Goal: Task Accomplishment & Management: Complete application form

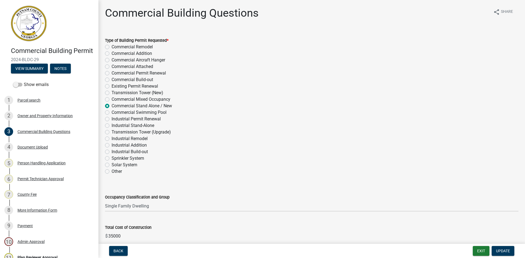
select select "2ec94193-6885-4dbb-8fbc-a6ee81e417fe"
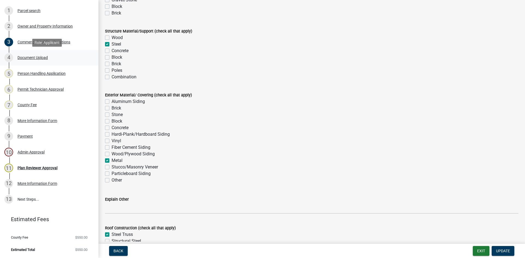
scroll to position [97, 0]
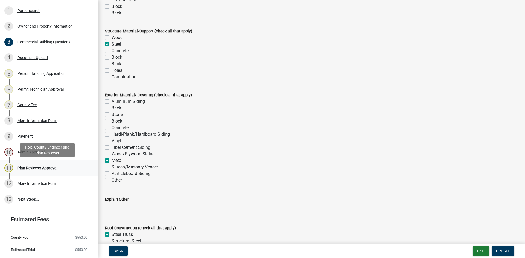
click at [46, 168] on div "Plan Reviewer Approval" at bounding box center [37, 168] width 40 height 4
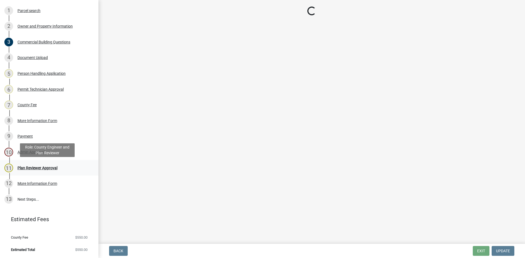
scroll to position [0, 0]
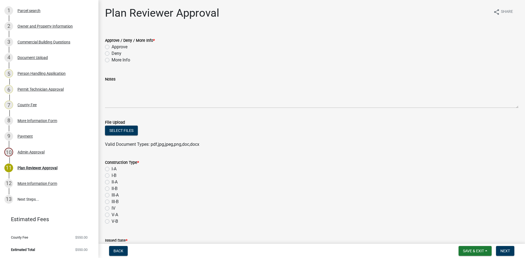
click at [112, 46] on label "Approve" at bounding box center [120, 47] width 16 height 7
click at [112, 46] on input "Approve" at bounding box center [114, 46] width 4 height 4
radio input "true"
click at [130, 128] on button "Select files" at bounding box center [121, 131] width 33 height 10
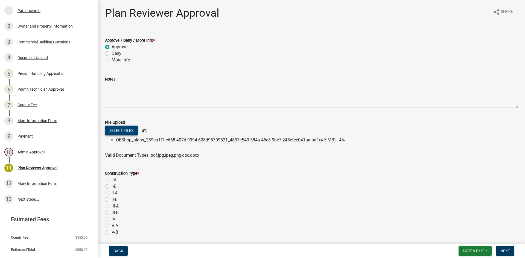
scroll to position [27, 0]
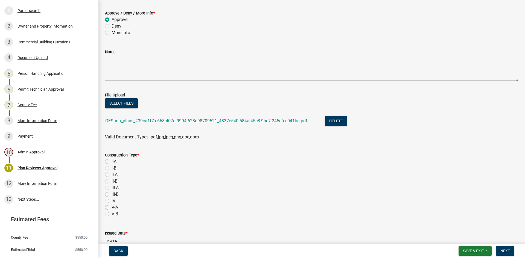
click at [112, 162] on label "I-A" at bounding box center [114, 162] width 5 height 7
click at [112, 162] on input "I-A" at bounding box center [114, 161] width 4 height 4
radio input "true"
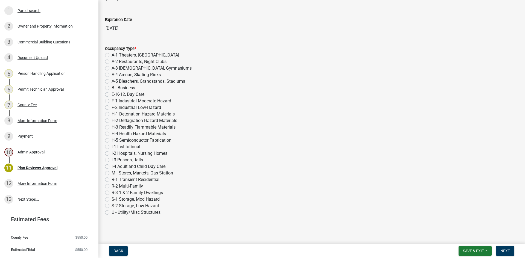
scroll to position [271, 0]
click at [112, 89] on label "B - Business" at bounding box center [124, 87] width 24 height 7
click at [112, 88] on input "B - Business" at bounding box center [114, 86] width 4 height 4
radio input "true"
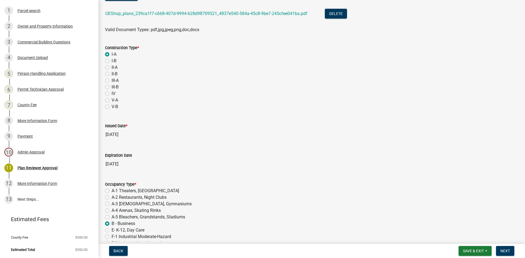
scroll to position [134, 0]
click at [504, 248] on button "Next" at bounding box center [505, 251] width 18 height 10
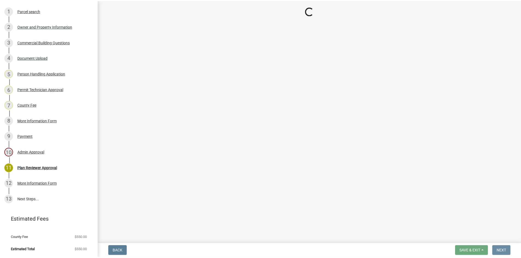
scroll to position [0, 0]
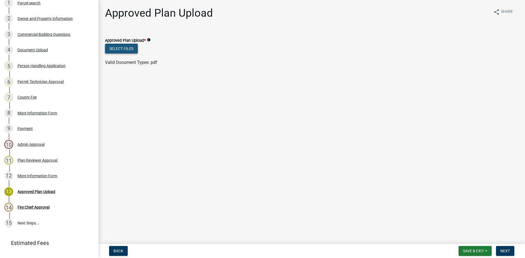
click at [133, 48] on button "Select files" at bounding box center [121, 49] width 33 height 10
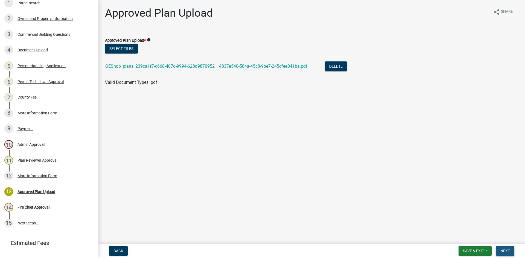
click at [504, 249] on span "Next" at bounding box center [505, 251] width 10 height 4
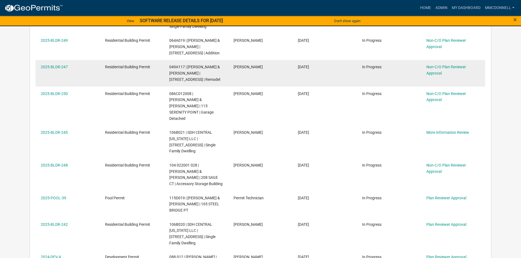
scroll to position [246, 0]
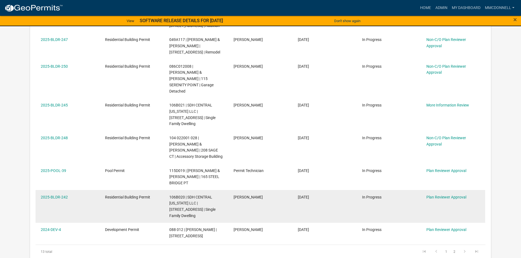
click at [54, 194] on div "2025-BLDR-242" at bounding box center [68, 197] width 54 height 6
click at [48, 195] on link "2025-BLDR-242" at bounding box center [54, 197] width 27 height 4
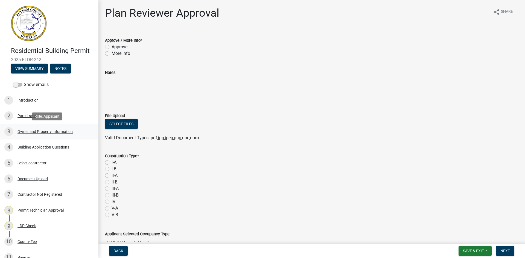
click at [40, 131] on div "Owner and Property Information" at bounding box center [44, 132] width 55 height 4
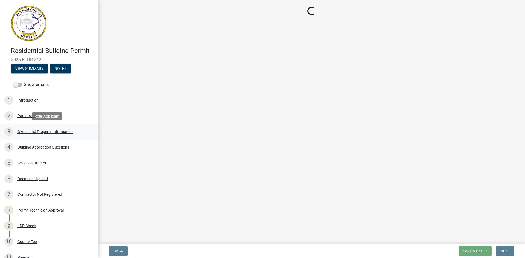
select select "af4fa47c-8bb5-4ba0-9393-e9f4e4358ca2"
select select "83394b22-4a11-496c-8e5c-75ade2e72faf"
select select "ece5c1a9-df30-4702-9587-5deee23533b7"
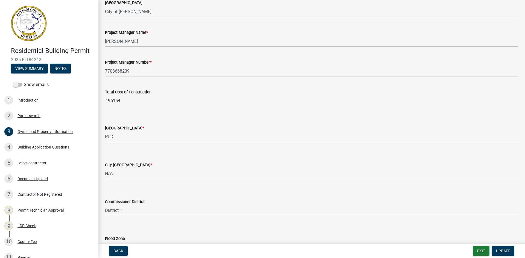
scroll to position [885, 0]
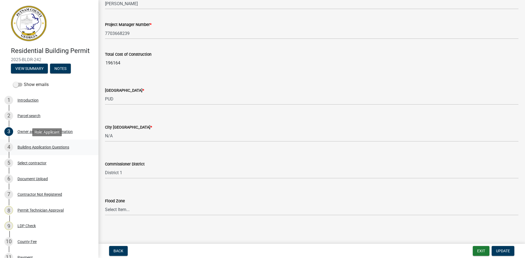
click at [45, 145] on div "Building Application Questions" at bounding box center [43, 147] width 52 height 4
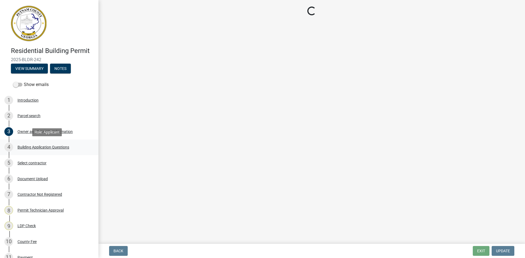
scroll to position [0, 0]
select select "2ec94193-6885-4dbb-8fbc-a6ee81e417fe"
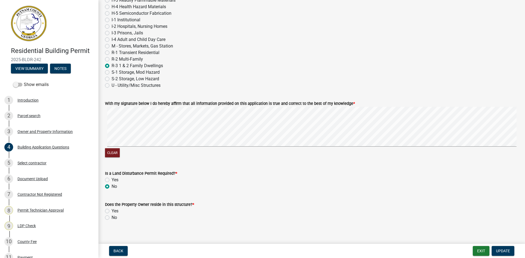
scroll to position [2157, 0]
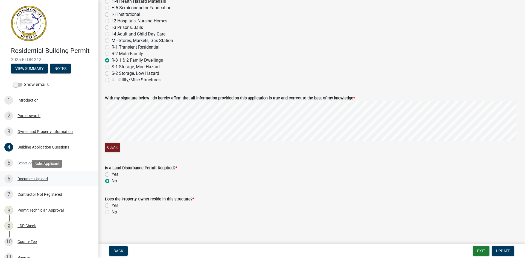
click at [37, 179] on div "Document Upload" at bounding box center [32, 179] width 30 height 4
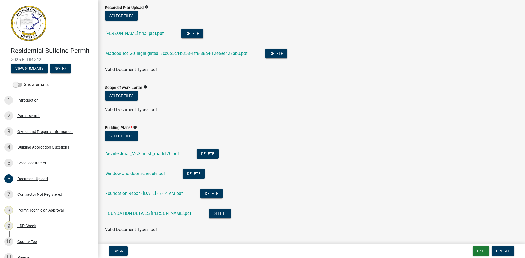
scroll to position [301, 0]
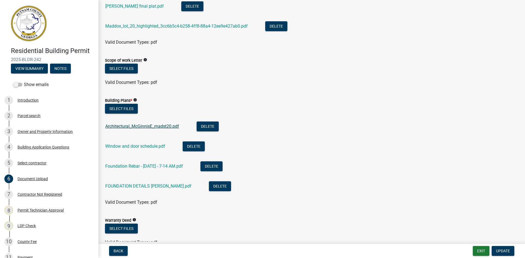
click at [141, 126] on link "Architectural_McGinnisE_madst20.pdf" at bounding box center [142, 126] width 74 height 5
click at [142, 165] on link "Foundation Rebar - [DATE] - 7-14 AM.pdf" at bounding box center [144, 166] width 78 height 5
click at [142, 184] on link "FOUNDATION DETAILS [PERSON_NAME].pdf" at bounding box center [148, 186] width 86 height 5
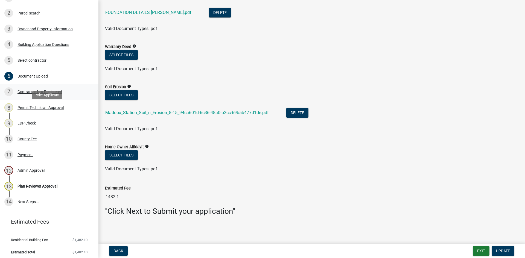
scroll to position [105, 0]
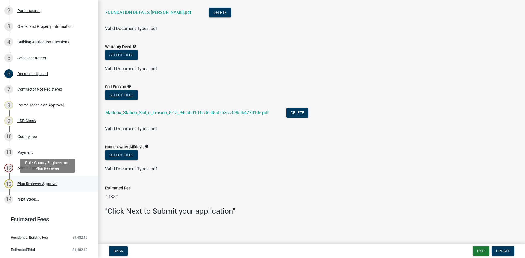
click at [40, 184] on div "Plan Reviewer Approval" at bounding box center [37, 184] width 40 height 4
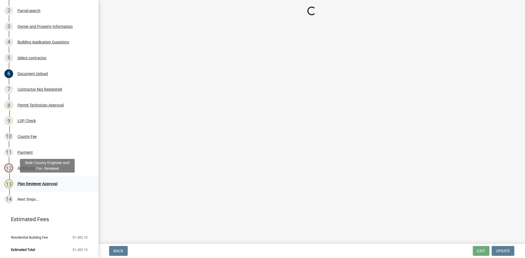
scroll to position [0, 0]
click at [40, 184] on div "Plan Reviewer Approval" at bounding box center [37, 184] width 40 height 4
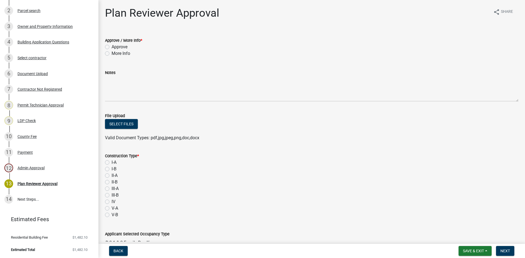
click at [112, 46] on label "Approve" at bounding box center [120, 47] width 16 height 7
click at [112, 46] on input "Approve" at bounding box center [114, 46] width 4 height 4
radio input "true"
click at [112, 163] on label "I-A" at bounding box center [114, 162] width 5 height 7
click at [112, 163] on input "I-A" at bounding box center [114, 161] width 4 height 4
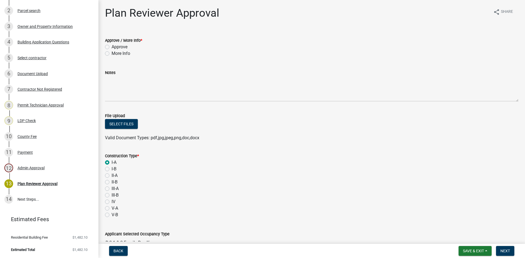
radio input "true"
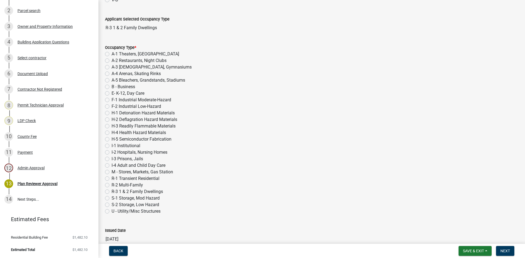
scroll to position [219, 0]
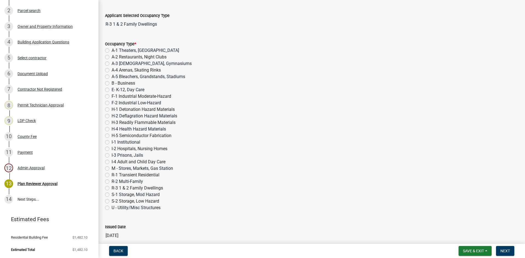
click at [112, 189] on label "R-3 1 & 2 Family Dwellings" at bounding box center [137, 188] width 51 height 7
click at [112, 189] on input "R-3 1 & 2 Family Dwellings" at bounding box center [114, 187] width 4 height 4
radio input "true"
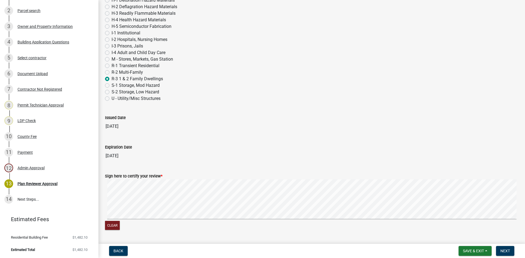
scroll to position [344, 0]
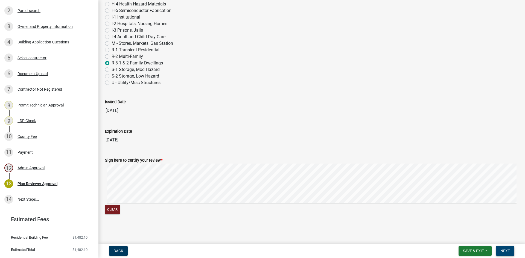
click at [508, 250] on span "Next" at bounding box center [505, 251] width 10 height 4
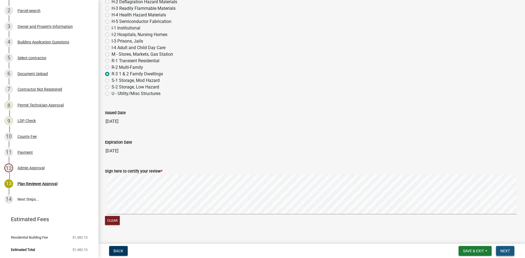
scroll to position [355, 0]
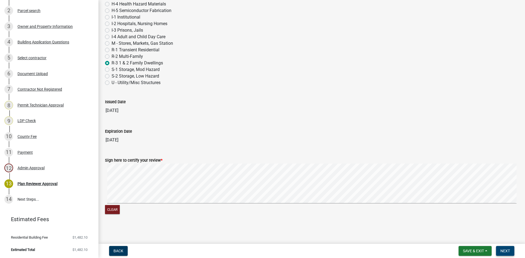
click at [502, 250] on span "Next" at bounding box center [505, 251] width 10 height 4
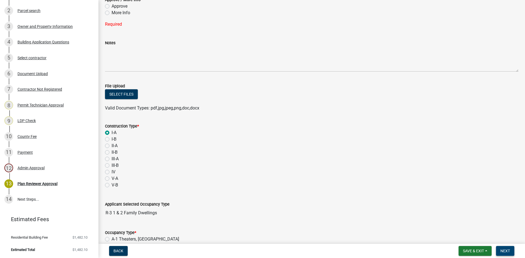
scroll to position [0, 0]
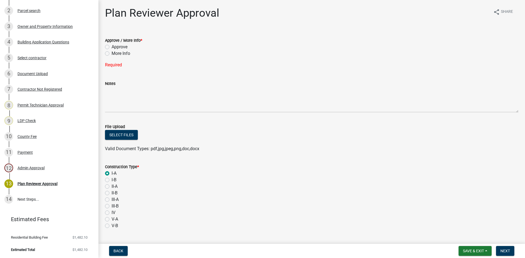
click at [112, 47] on label "Approve" at bounding box center [120, 47] width 16 height 7
click at [112, 47] on input "Approve" at bounding box center [114, 46] width 4 height 4
radio input "true"
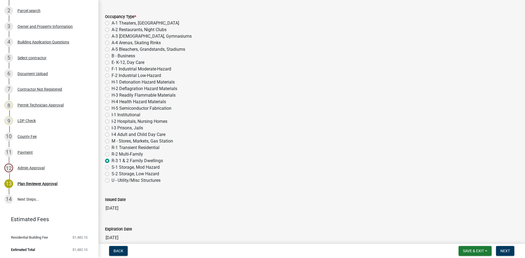
scroll to position [344, 0]
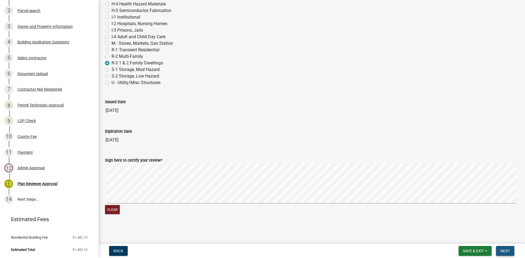
click at [506, 248] on button "Next" at bounding box center [505, 251] width 18 height 10
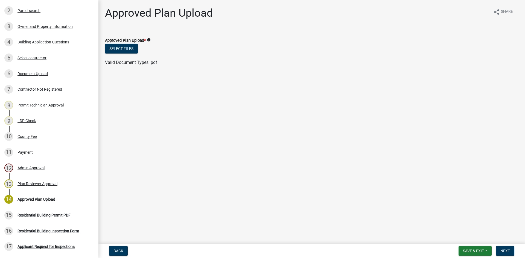
scroll to position [168, 0]
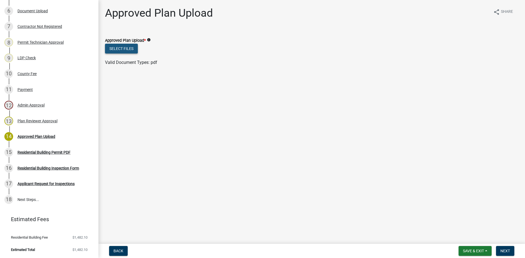
click at [118, 50] on button "Select files" at bounding box center [121, 49] width 33 height 10
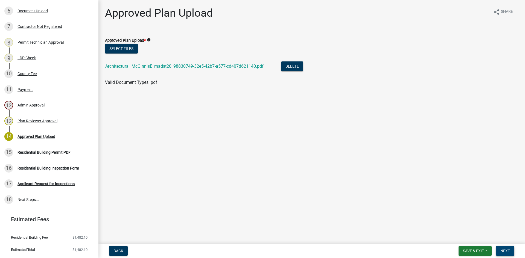
click at [508, 246] on button "Next" at bounding box center [505, 251] width 18 height 10
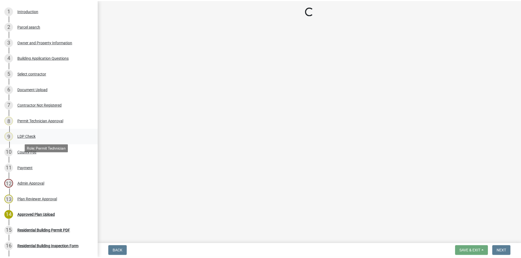
scroll to position [4, 0]
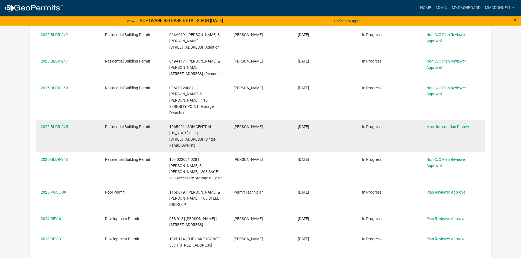
scroll to position [217, 0]
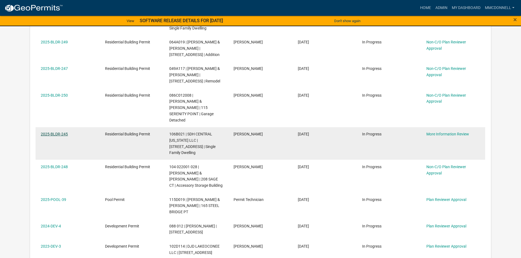
click at [43, 132] on link "2025-BLDR-245" at bounding box center [54, 134] width 27 height 4
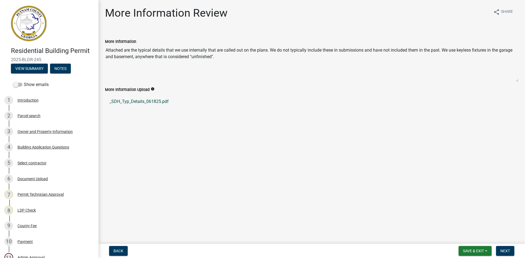
click at [152, 99] on link "_SDH_Typ_Details_061825.pdf" at bounding box center [311, 101] width 413 height 13
click at [136, 100] on link "_SDH_Typ_Details_061825.pdf" at bounding box center [311, 101] width 413 height 13
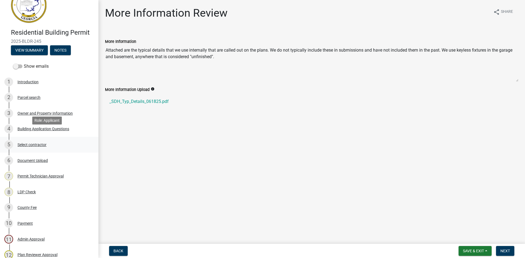
scroll to position [27, 0]
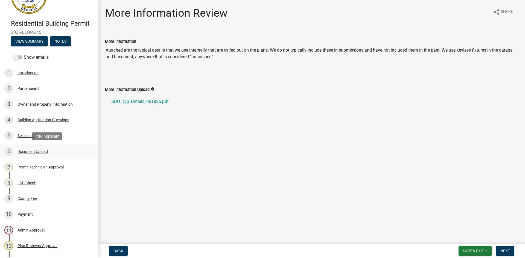
click at [39, 151] on div "Document Upload" at bounding box center [32, 152] width 30 height 4
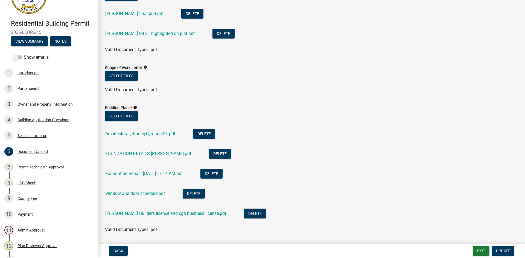
scroll to position [301, 0]
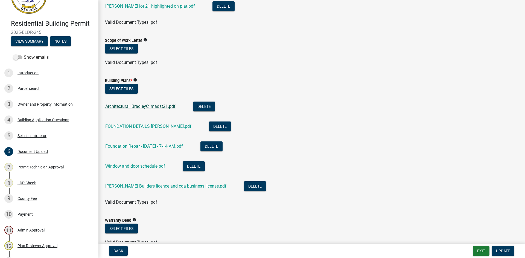
click at [146, 106] on link "Architectural_BradleyC_madst21.pdf" at bounding box center [140, 106] width 70 height 5
click at [142, 145] on link "Foundation Rebar - [DATE] - 7-14 AM.pdf" at bounding box center [144, 146] width 78 height 5
click at [150, 143] on div "Foundation Rebar - [DATE] - 7-14 AM.pdf" at bounding box center [148, 147] width 86 height 11
click at [148, 145] on link "Foundation Rebar - [DATE] - 7-14 AM.pdf" at bounding box center [144, 146] width 78 height 5
click at [144, 106] on link "Architectural_BradleyC_madst21.pdf" at bounding box center [140, 106] width 70 height 5
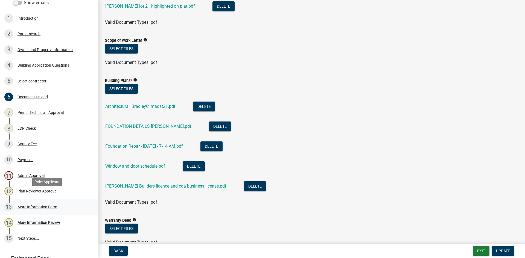
scroll to position [109, 0]
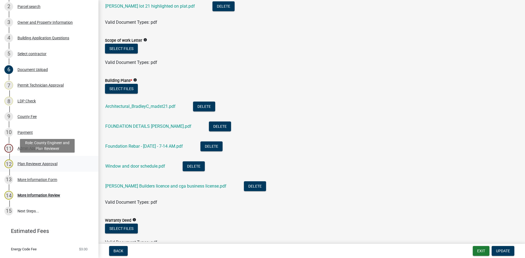
click at [39, 164] on div "Plan Reviewer Approval" at bounding box center [37, 164] width 40 height 4
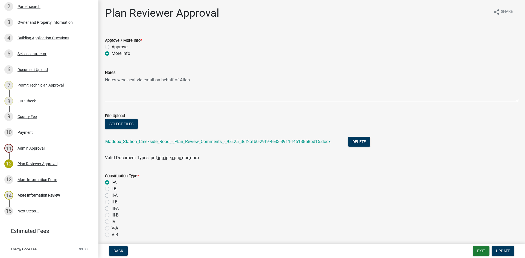
click at [112, 47] on label "Approve" at bounding box center [120, 47] width 16 height 7
click at [112, 47] on input "Approve" at bounding box center [114, 46] width 4 height 4
radio input "true"
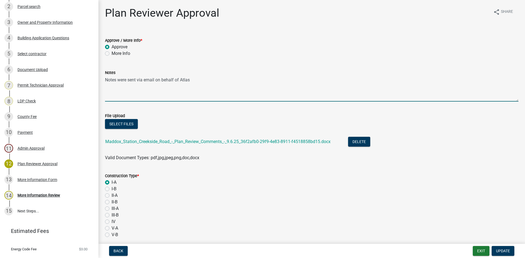
drag, startPoint x: 191, startPoint y: 81, endPoint x: 99, endPoint y: 79, distance: 92.1
click at [359, 140] on button "Delete" at bounding box center [359, 142] width 22 height 10
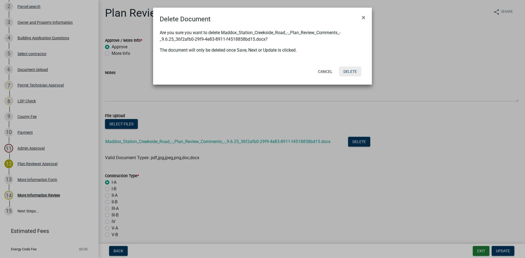
click at [349, 71] on button "Delete" at bounding box center [350, 72] width 22 height 10
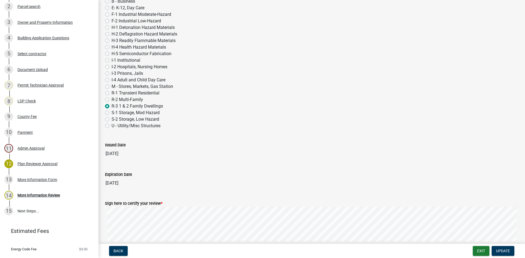
scroll to position [328, 0]
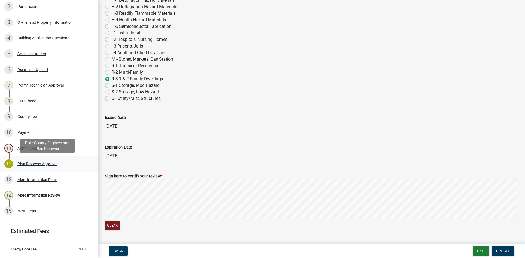
click at [38, 161] on div "12 Plan Reviewer Approval" at bounding box center [46, 164] width 85 height 9
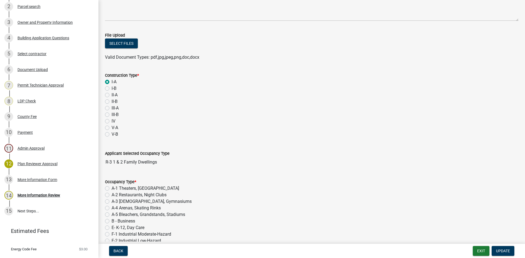
scroll to position [16, 0]
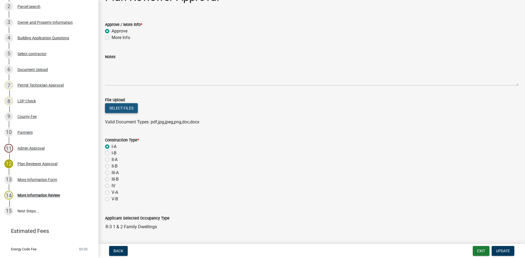
click at [120, 105] on button "Select files" at bounding box center [121, 108] width 33 height 10
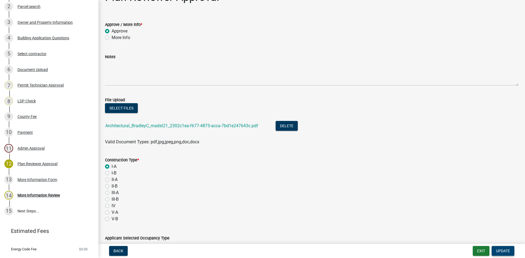
click at [506, 251] on span "Update" at bounding box center [503, 251] width 14 height 4
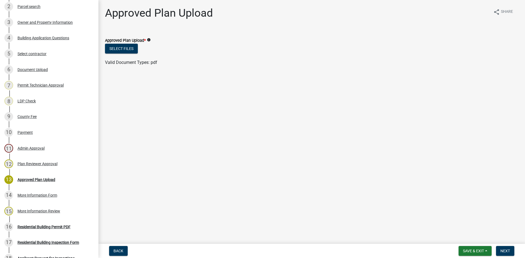
scroll to position [172, 0]
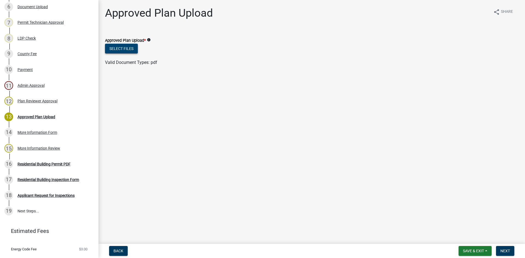
click at [123, 50] on button "Select files" at bounding box center [121, 49] width 33 height 10
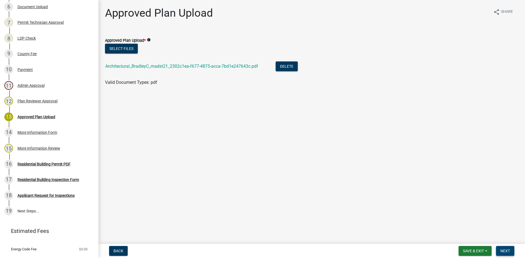
click at [502, 248] on button "Next" at bounding box center [505, 251] width 18 height 10
